Goal: Task Accomplishment & Management: Use online tool/utility

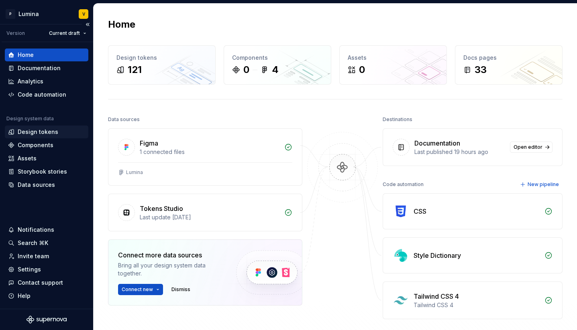
click at [47, 130] on div "Design tokens" at bounding box center [38, 132] width 41 height 8
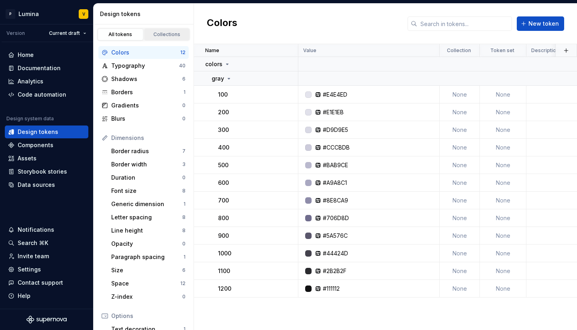
click at [163, 29] on link "Collections" at bounding box center [167, 34] width 46 height 12
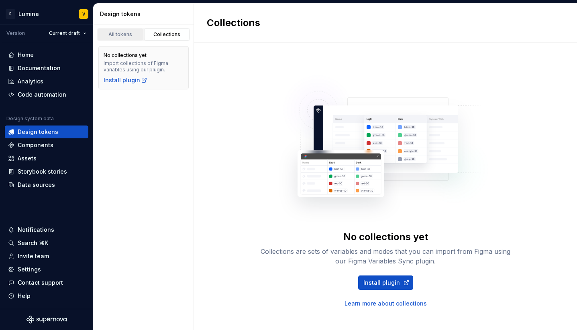
click at [124, 33] on div "All tokens" at bounding box center [120, 34] width 40 height 6
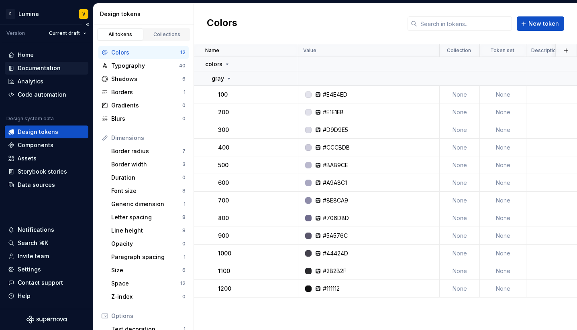
click at [50, 67] on div "Documentation" at bounding box center [39, 68] width 43 height 8
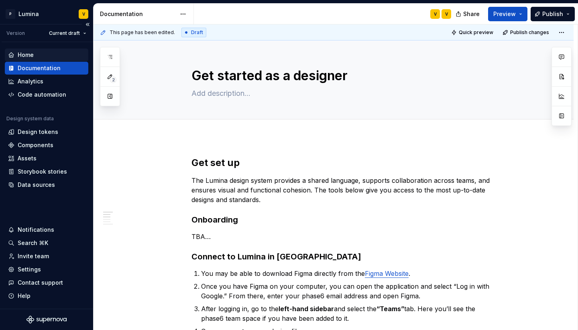
click at [33, 53] on div "Home" at bounding box center [46, 55] width 77 height 8
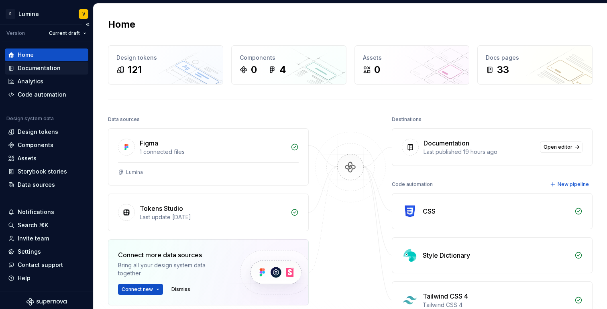
click at [50, 67] on div "Documentation" at bounding box center [39, 68] width 43 height 8
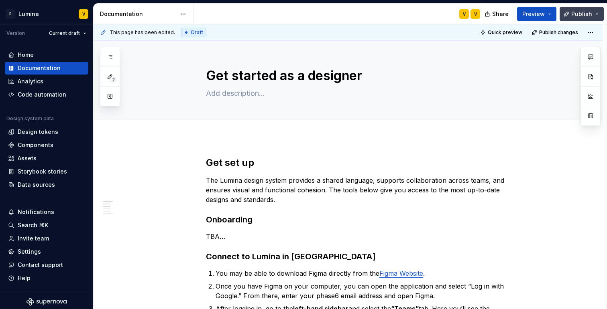
click at [576, 20] on button "Publish" at bounding box center [581, 14] width 44 height 14
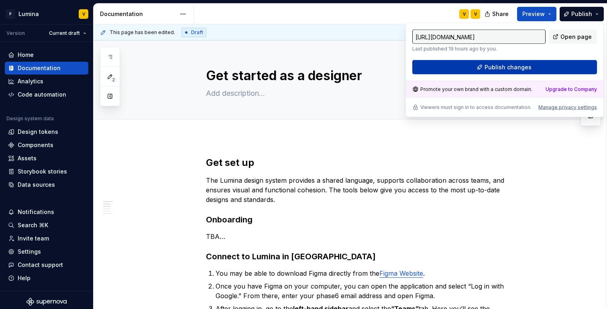
click at [508, 65] on span "Publish changes" at bounding box center [507, 67] width 47 height 8
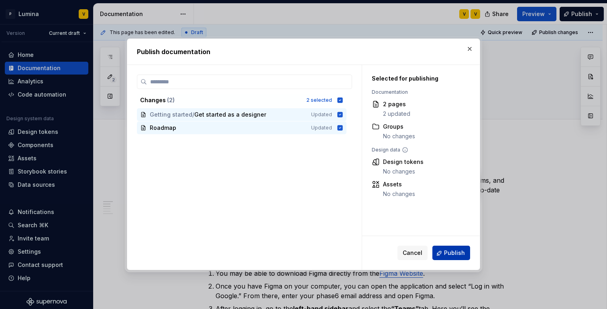
click at [457, 251] on span "Publish" at bounding box center [454, 254] width 21 height 8
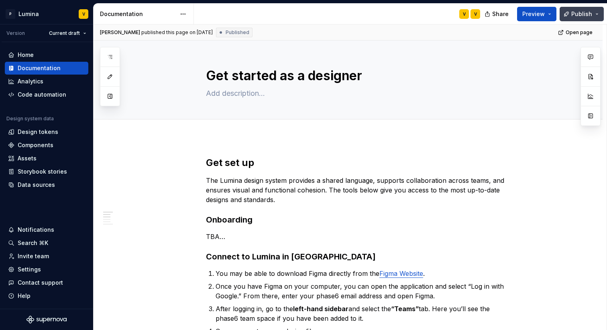
click at [576, 13] on span "Publish" at bounding box center [581, 14] width 21 height 8
click at [387, 31] on div "Vanessa published this page on August 26, 2025 Published Open page" at bounding box center [348, 32] width 509 height 16
click at [572, 35] on span "Open page" at bounding box center [579, 32] width 27 height 6
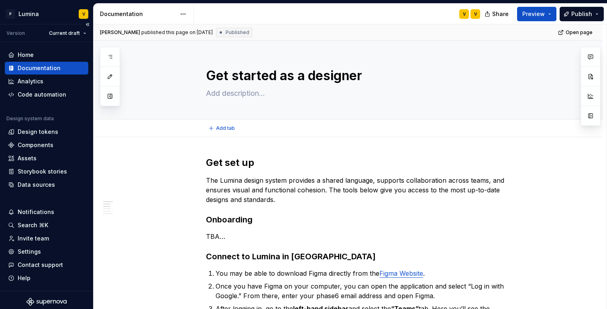
type textarea "*"
click at [29, 132] on div "Design tokens" at bounding box center [38, 132] width 41 height 8
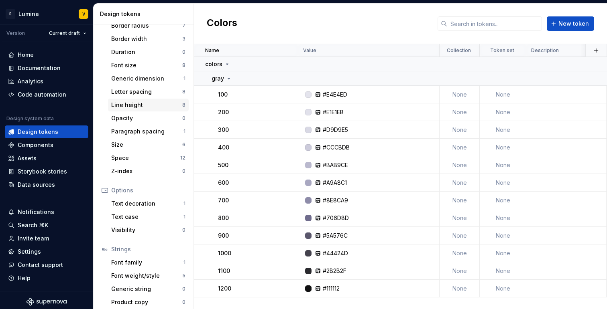
scroll to position [130, 0]
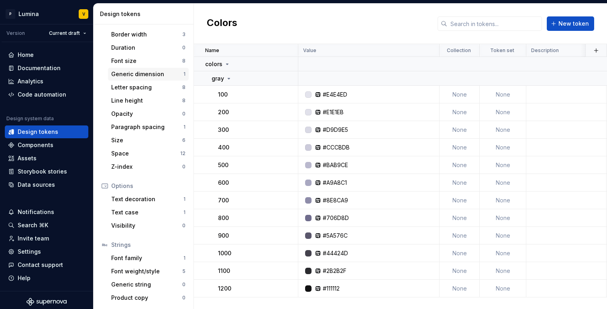
click at [148, 75] on div "Generic dimension" at bounding box center [147, 74] width 72 height 8
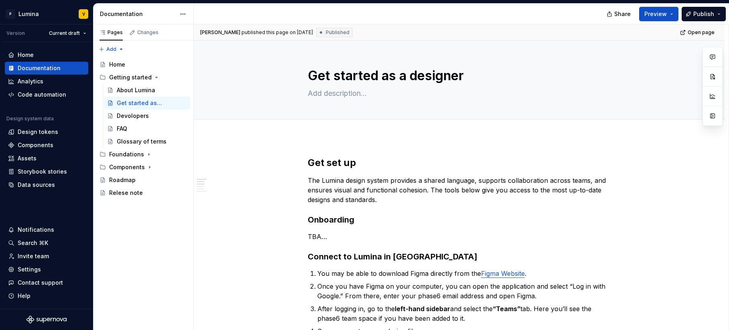
type textarea "*"
